Goal: Register for event/course

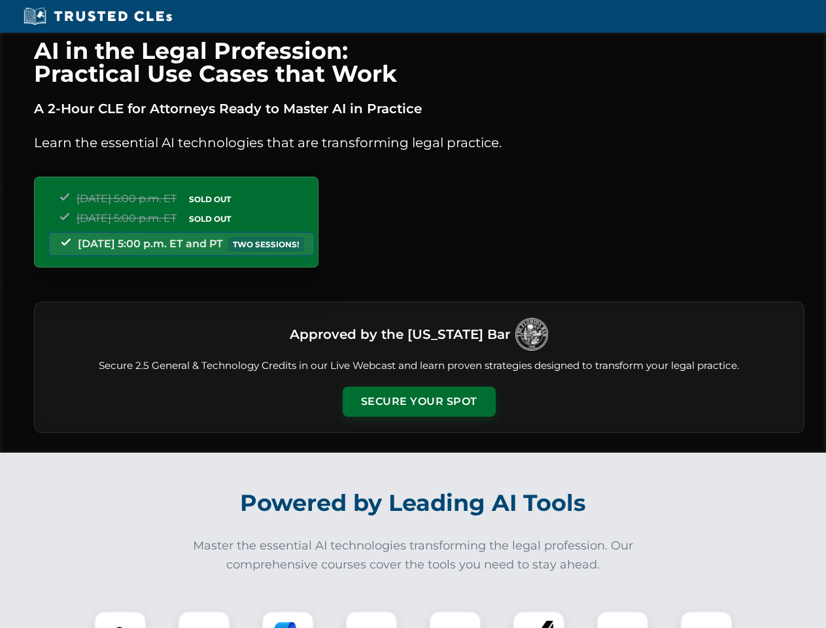
click at [419, 402] on button "Secure Your Spot" at bounding box center [419, 402] width 153 height 30
click at [120, 619] on img at bounding box center [120, 637] width 38 height 38
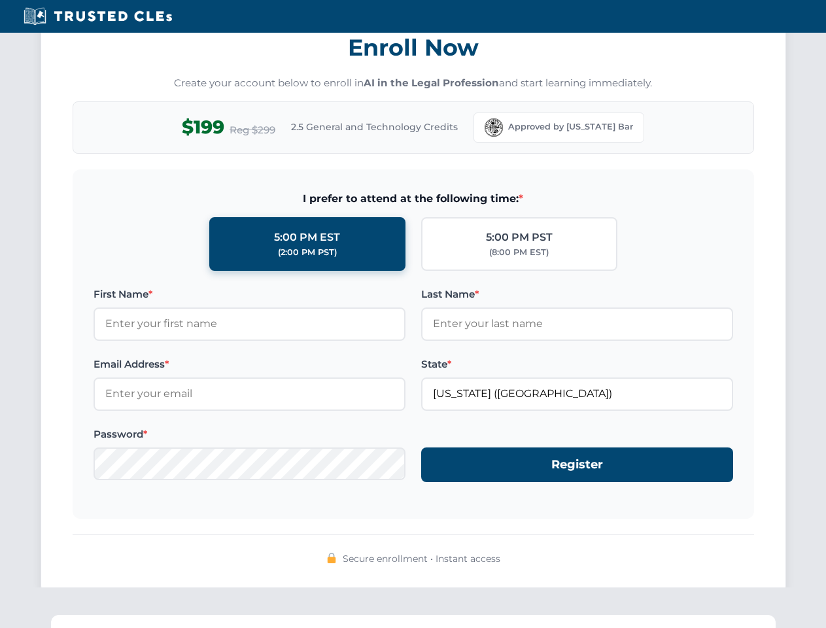
scroll to position [1284, 0]
